Goal: Browse casually: Explore the website without a specific task or goal

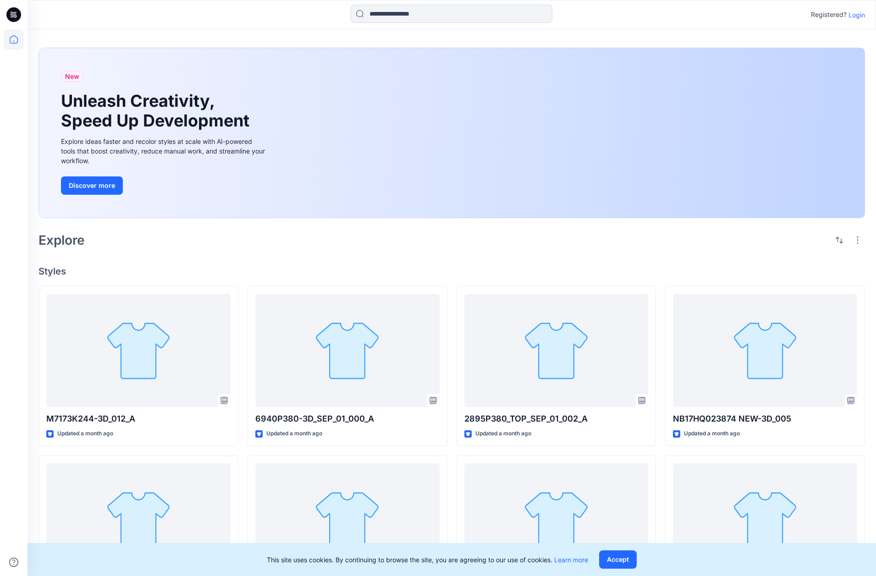
click at [861, 14] on p "Login" at bounding box center [857, 15] width 17 height 10
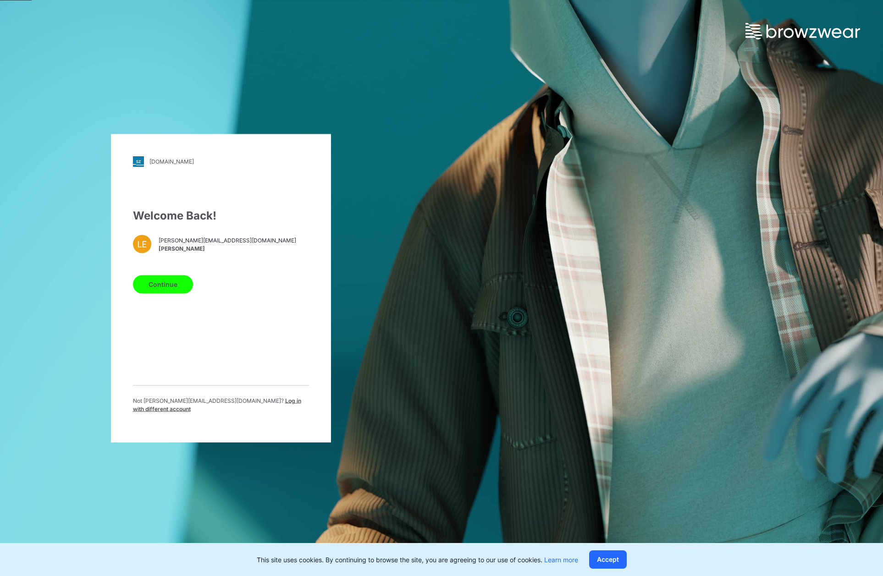
click at [182, 288] on button "Continue" at bounding box center [163, 284] width 60 height 18
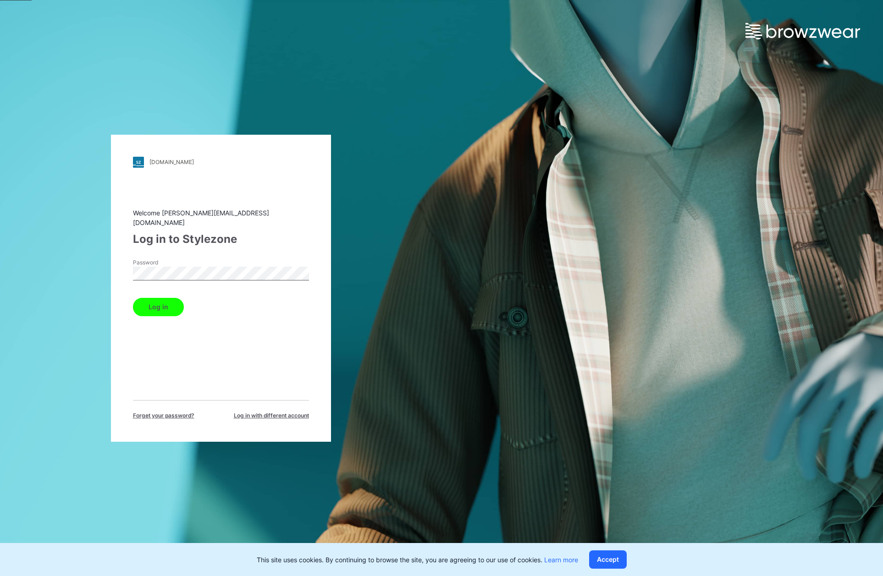
click at [176, 305] on button "Log in" at bounding box center [158, 307] width 51 height 18
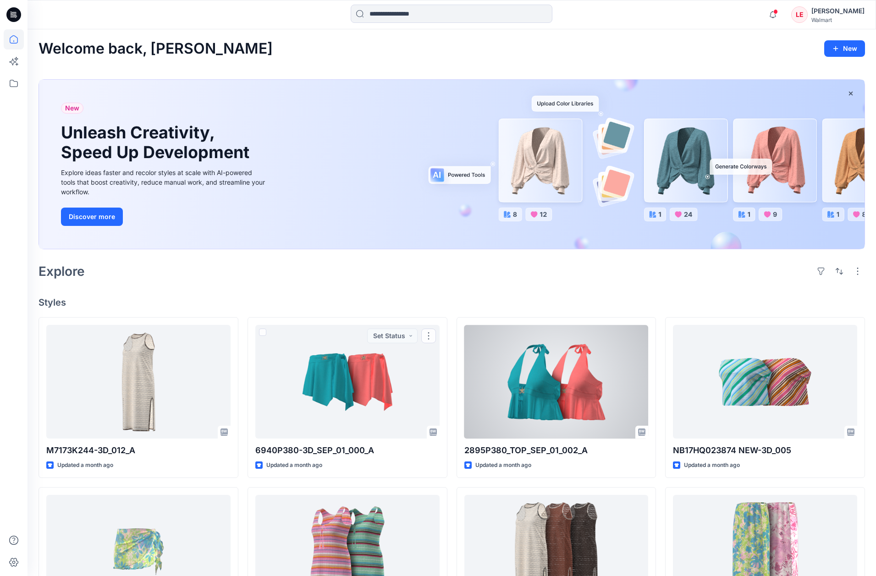
click at [579, 388] on div at bounding box center [556, 382] width 184 height 114
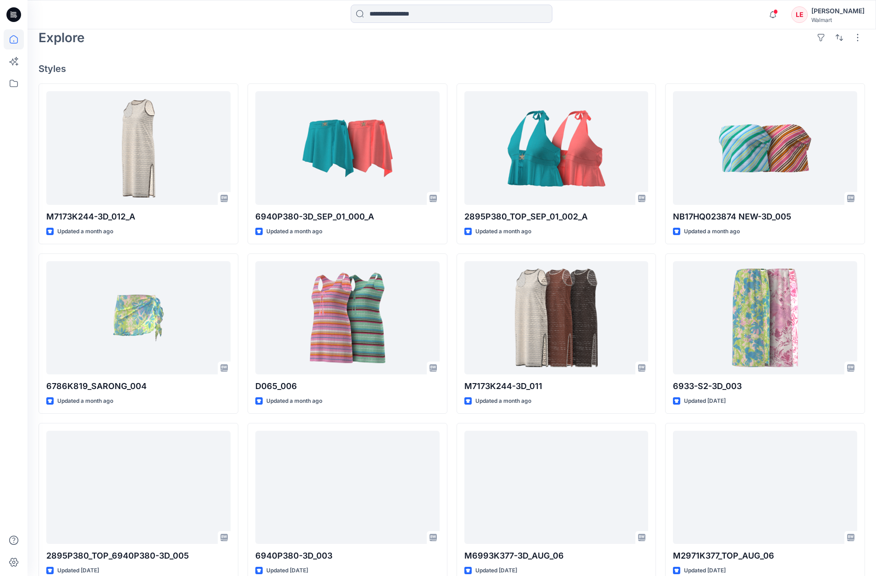
scroll to position [285, 0]
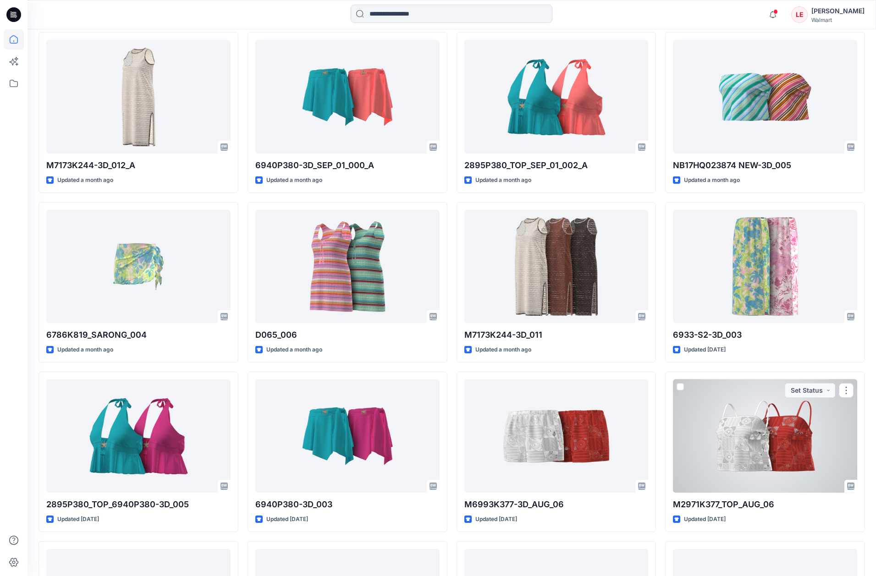
click at [731, 462] on div at bounding box center [765, 437] width 184 height 114
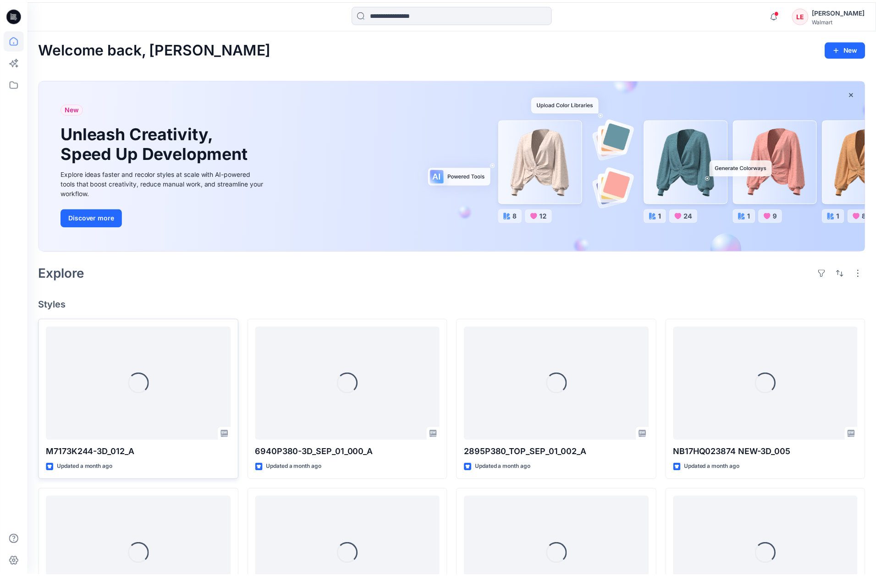
scroll to position [285, 0]
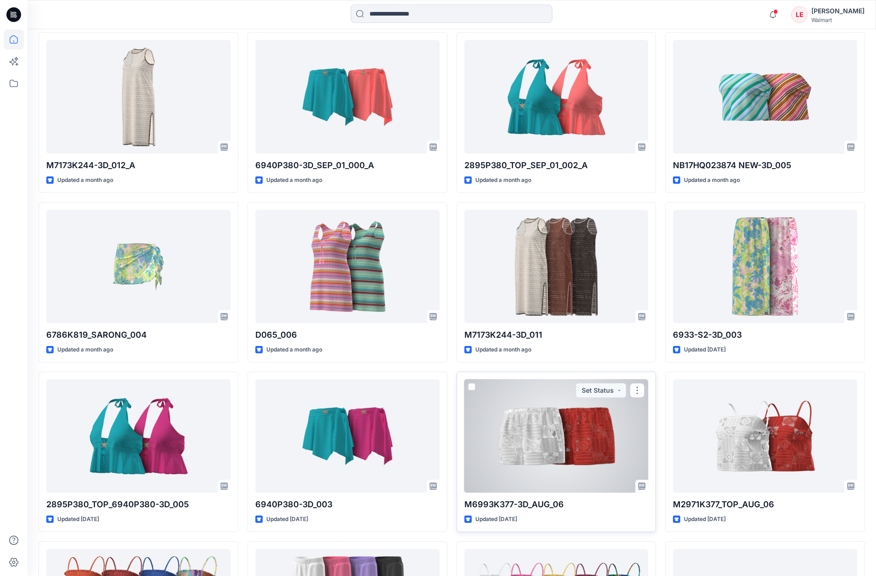
click at [580, 443] on div at bounding box center [556, 437] width 184 height 114
